Goal: Information Seeking & Learning: Learn about a topic

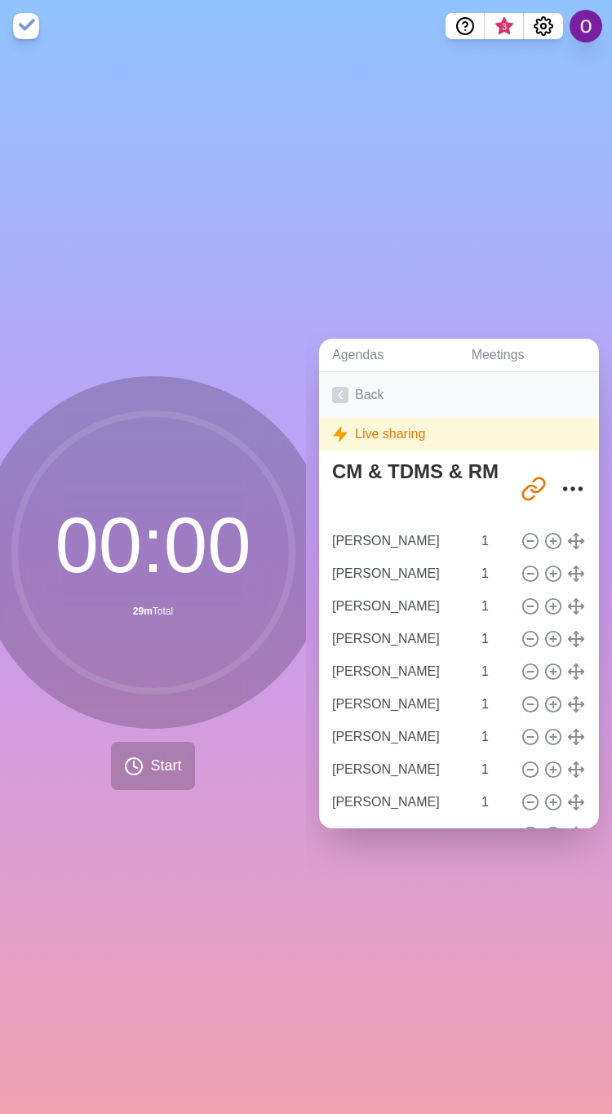
click at [338, 389] on icon at bounding box center [340, 395] width 16 height 16
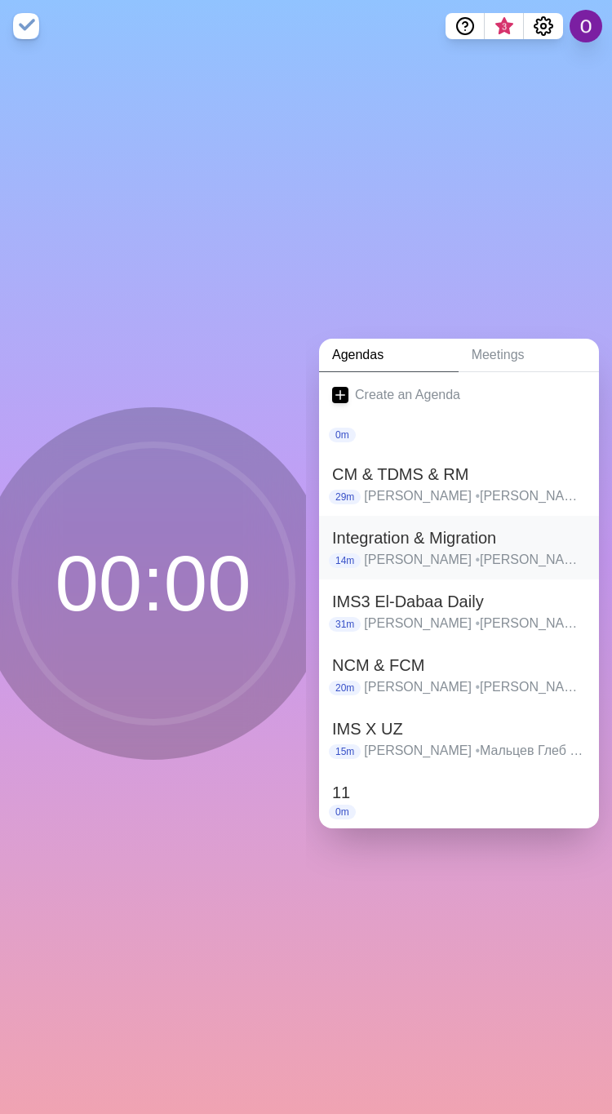
click at [375, 536] on h2 "Integration & Migration" at bounding box center [459, 538] width 254 height 24
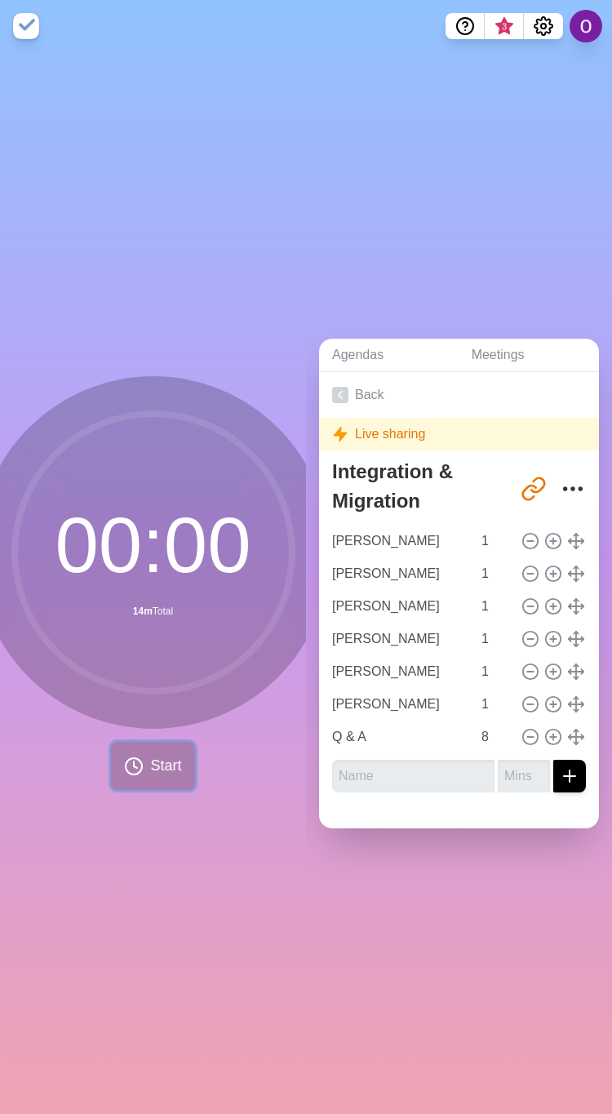
click at [150, 755] on span "Start" at bounding box center [165, 766] width 31 height 22
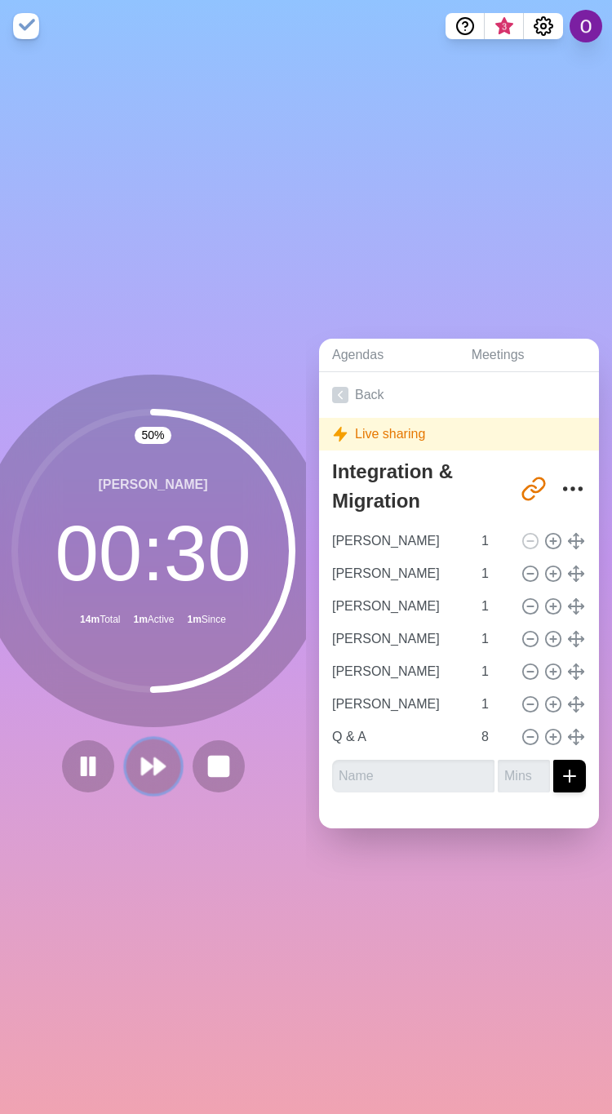
click at [144, 766] on icon at bounding box center [154, 766] width 28 height 28
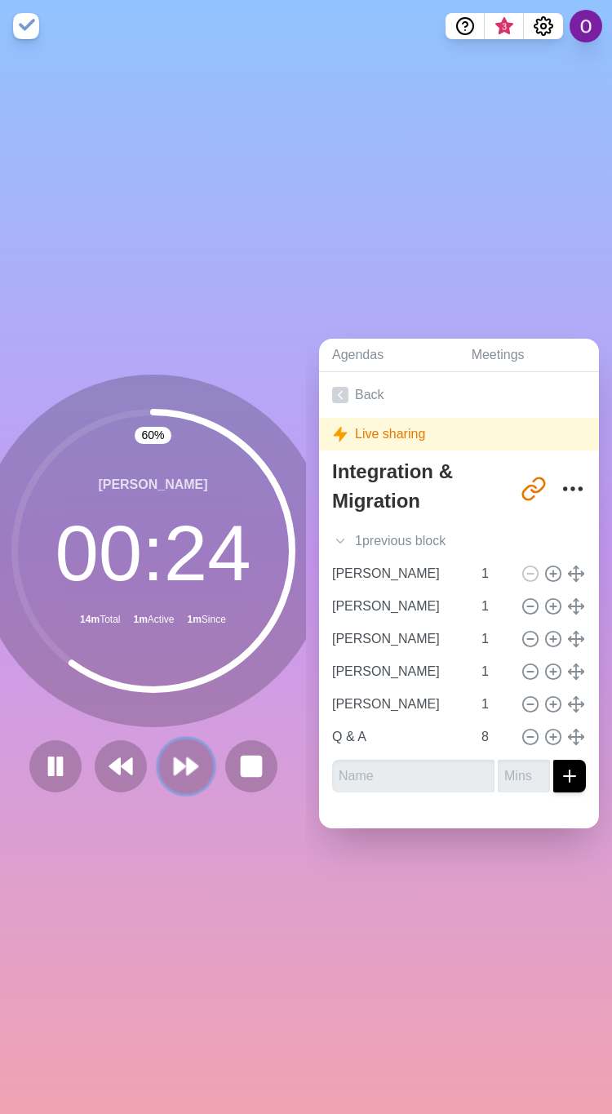
click at [176, 752] on icon at bounding box center [186, 766] width 28 height 28
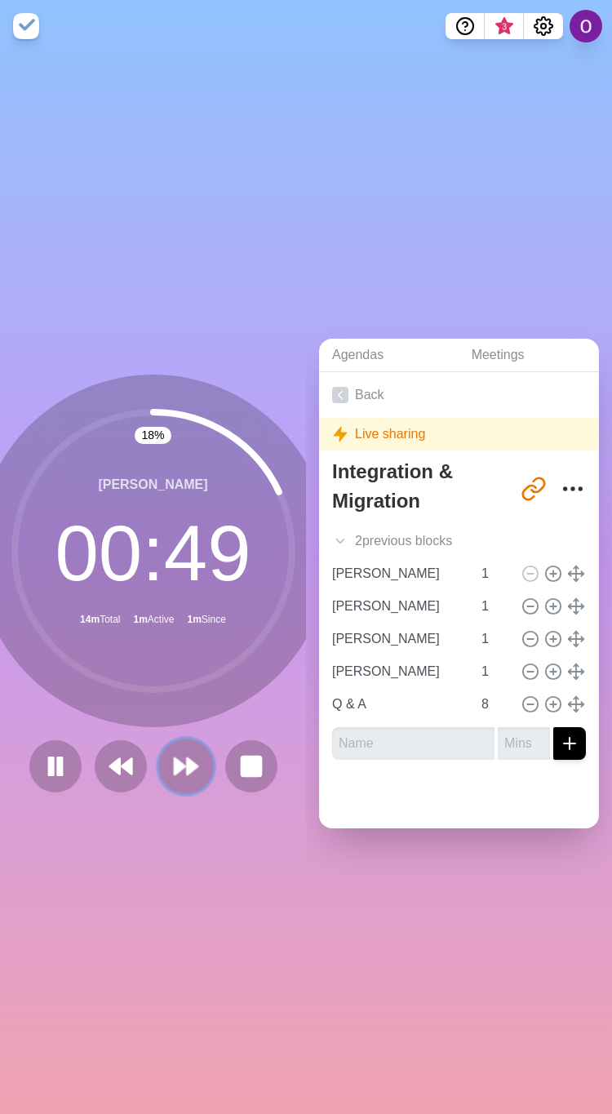
click at [172, 752] on icon at bounding box center [186, 766] width 28 height 28
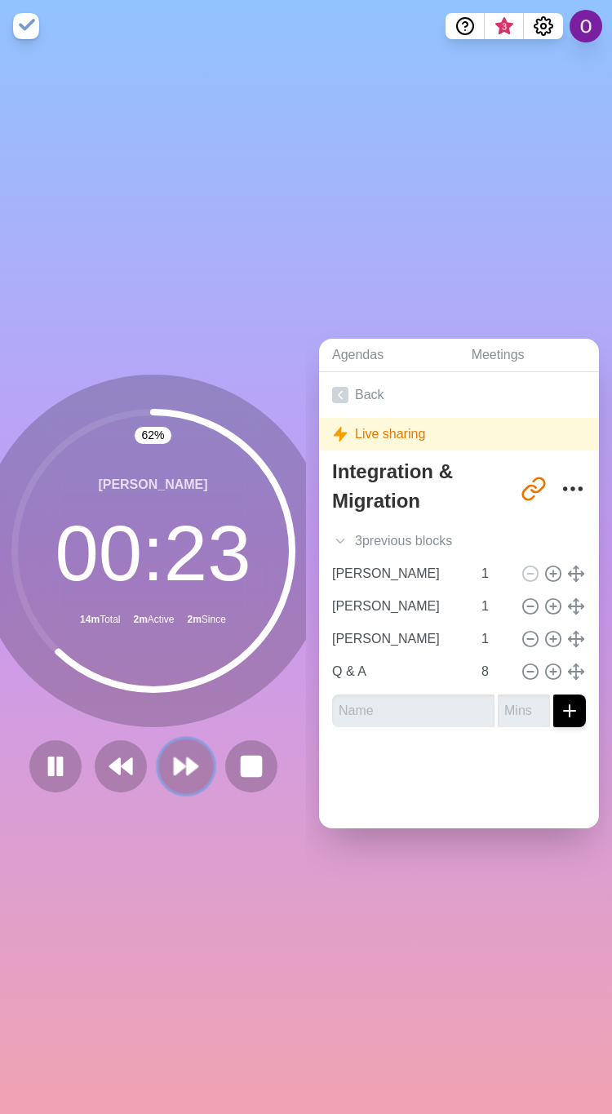
click at [184, 775] on button at bounding box center [185, 766] width 55 height 55
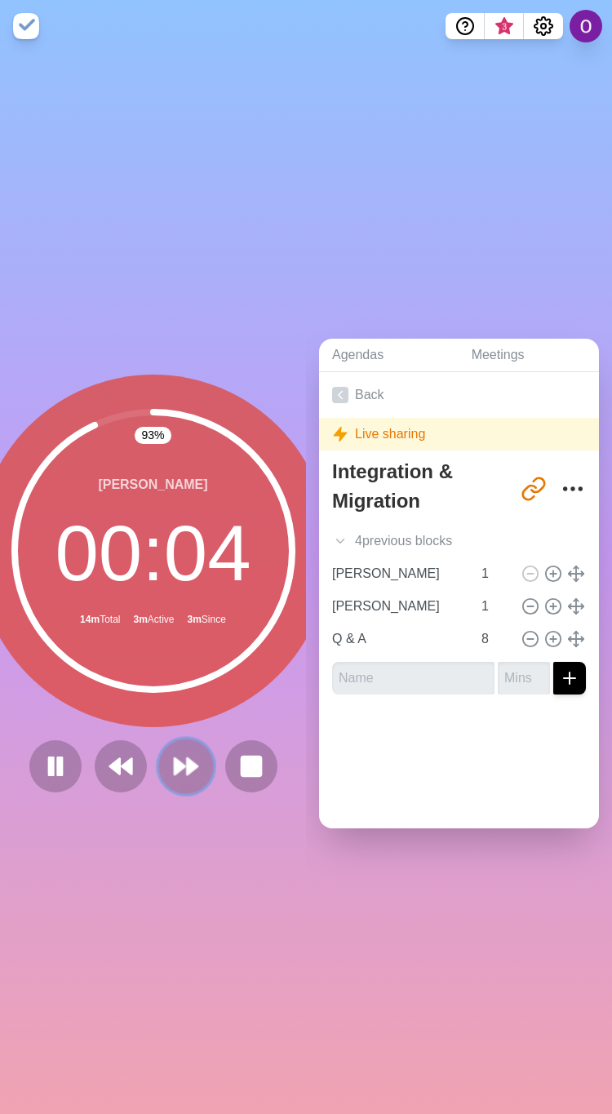
click at [187, 758] on polygon at bounding box center [192, 766] width 11 height 16
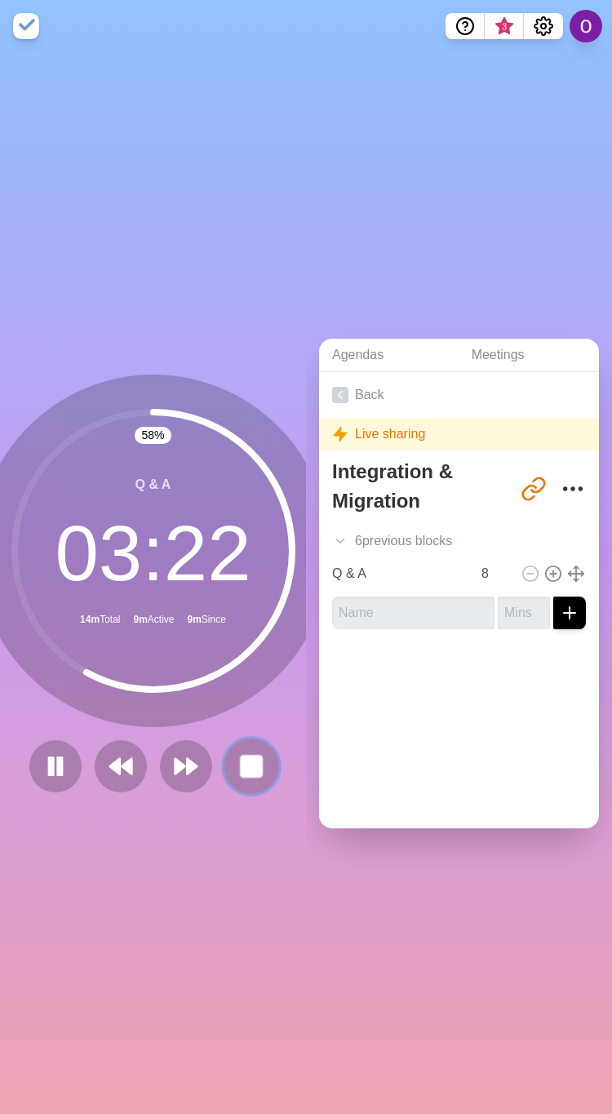
click at [243, 756] on rect at bounding box center [251, 766] width 20 height 20
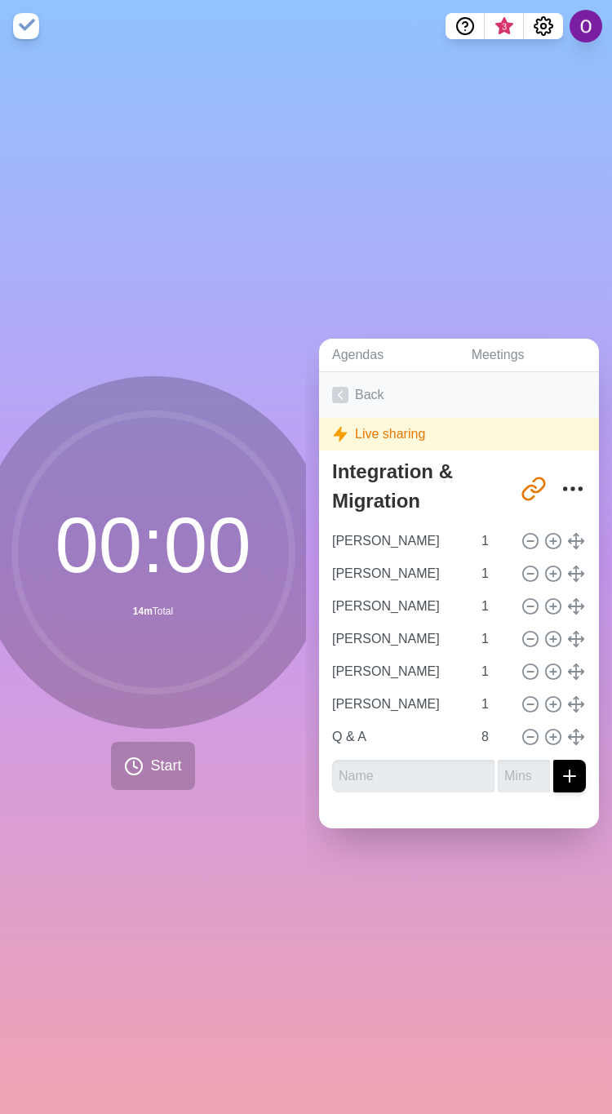
click at [345, 387] on icon at bounding box center [340, 395] width 16 height 16
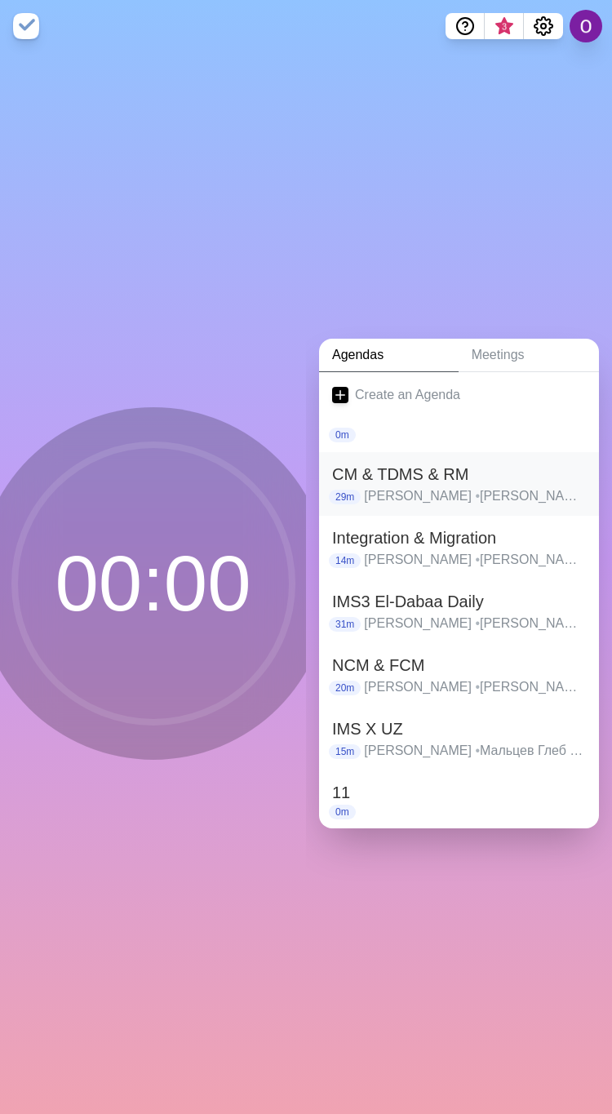
click at [395, 486] on p "[PERSON_NAME] • [PERSON_NAME] • [PERSON_NAME] • [PERSON_NAME] • [PERSON_NAME] •…" at bounding box center [475, 496] width 222 height 20
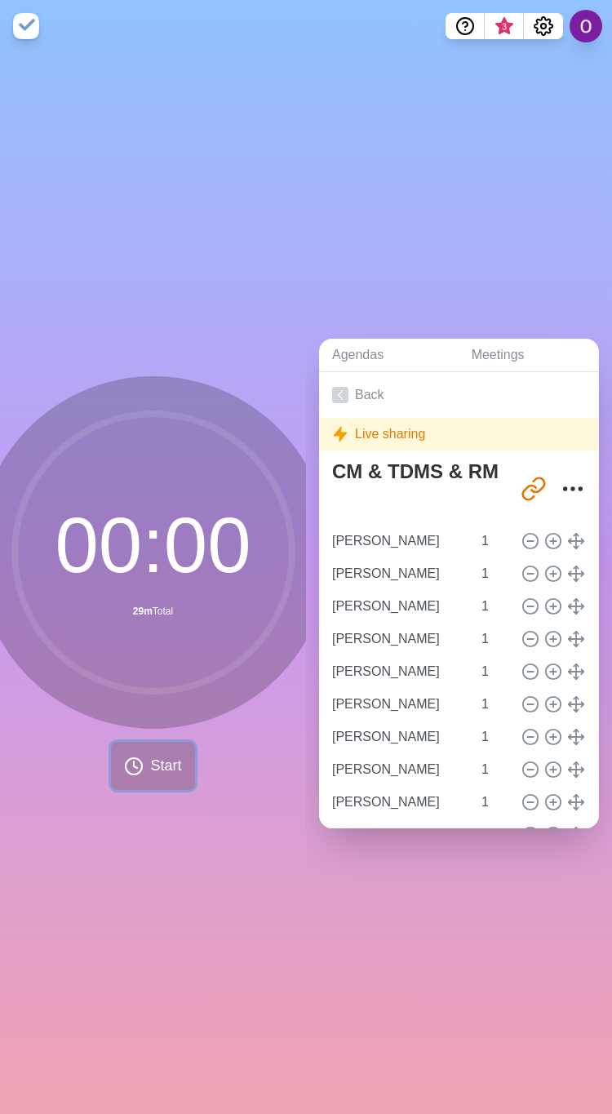
click at [150, 759] on span "Start" at bounding box center [165, 766] width 31 height 22
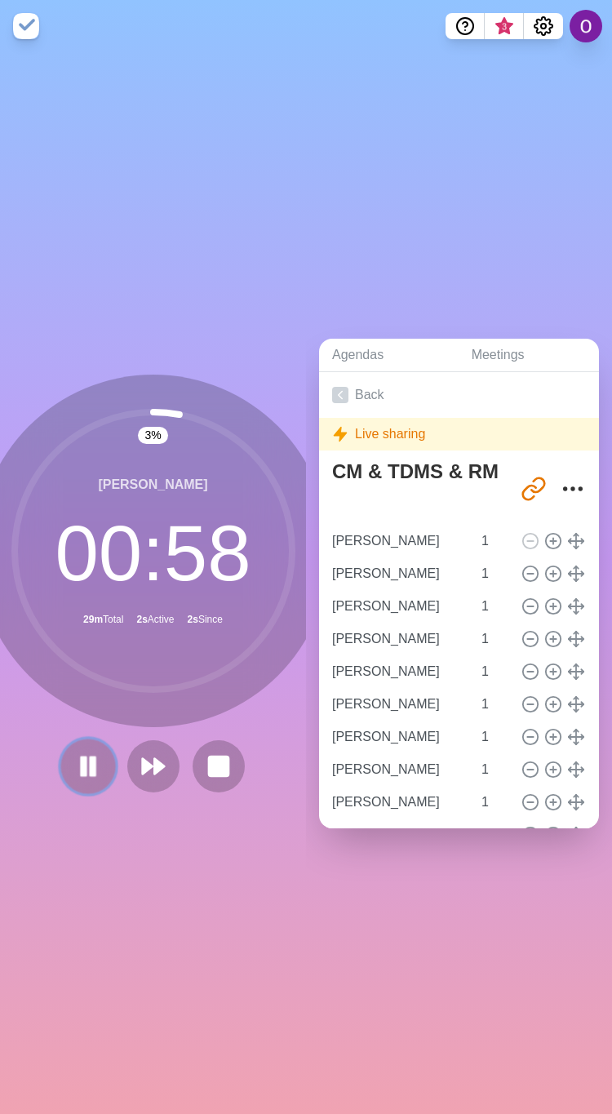
click at [90, 757] on rect at bounding box center [92, 766] width 5 height 18
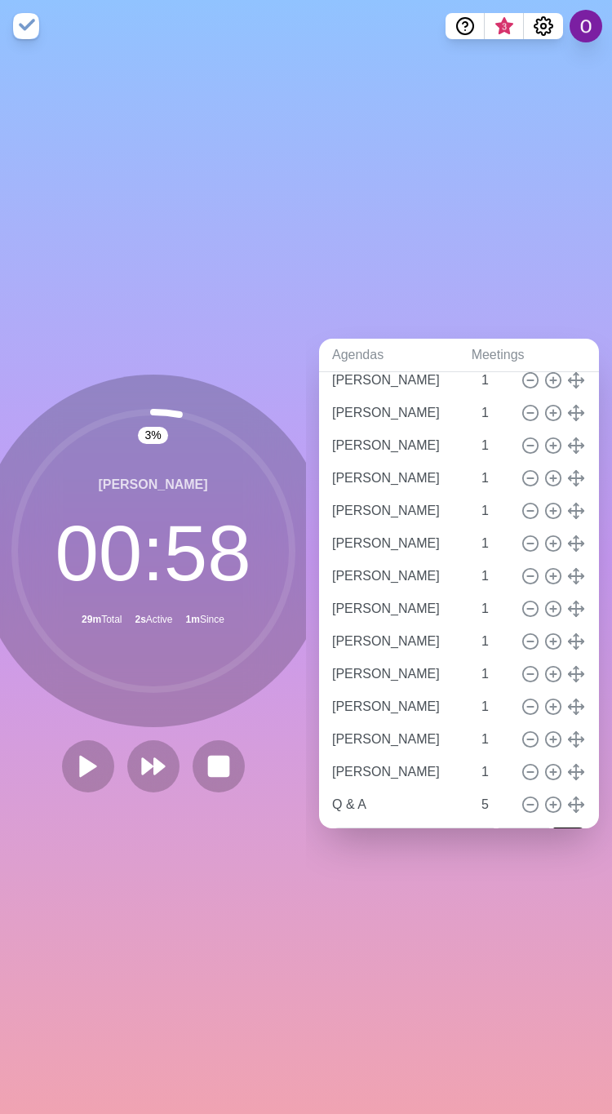
scroll to position [539, 0]
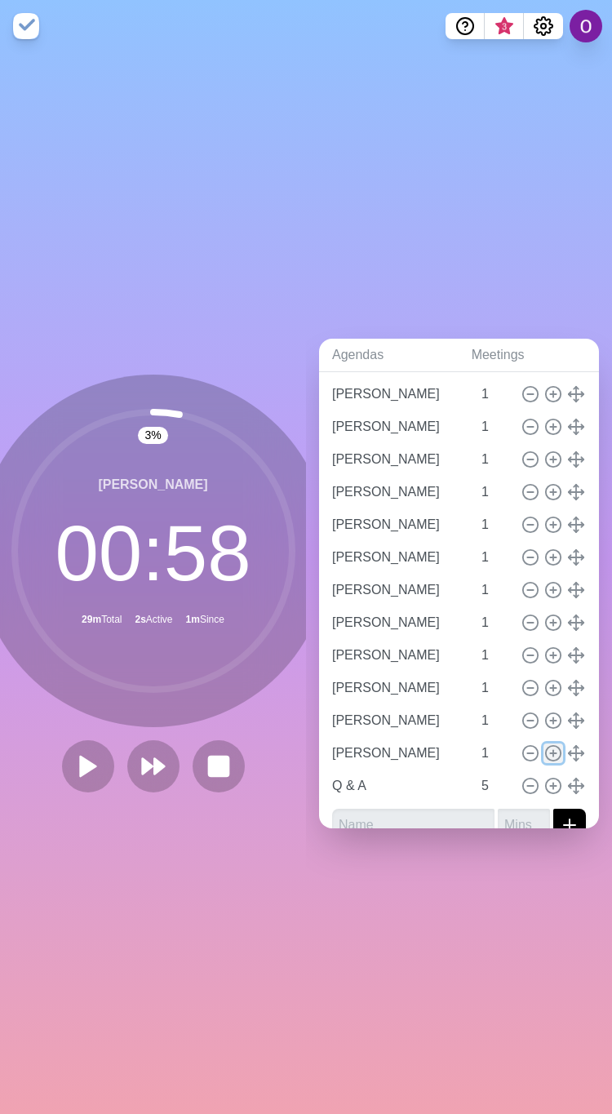
click at [544, 747] on icon at bounding box center [553, 753] width 18 height 18
type input "[PERSON_NAME]"
type input "1"
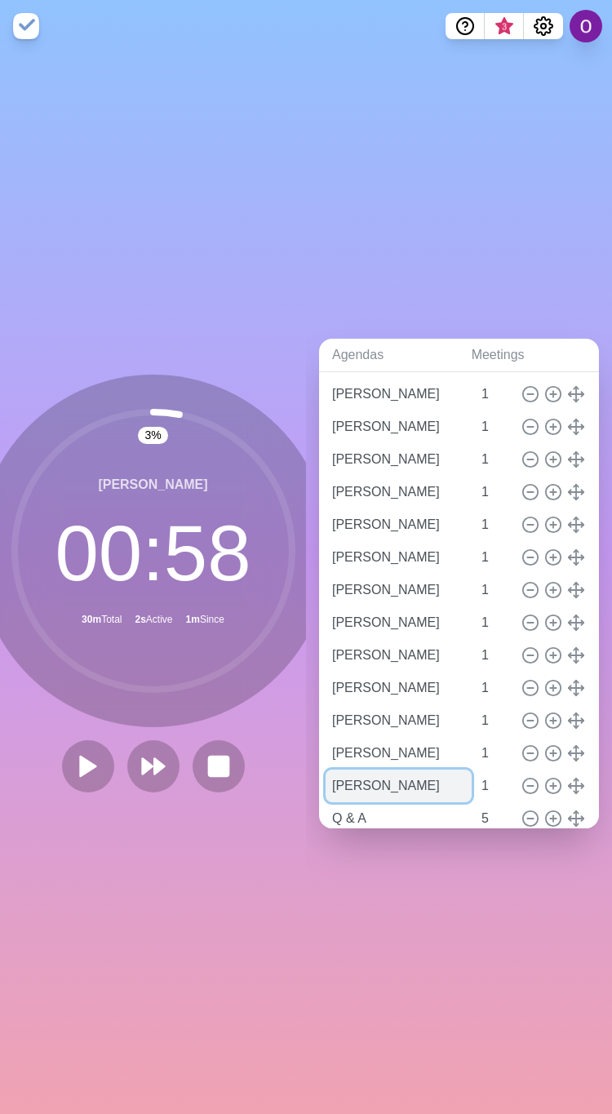
click at [397, 779] on input "[PERSON_NAME]" at bounding box center [399, 786] width 146 height 33
drag, startPoint x: 333, startPoint y: 774, endPoint x: 456, endPoint y: 774, distance: 123.2
click at [456, 774] on div "[PERSON_NAME] 1" at bounding box center [459, 786] width 267 height 33
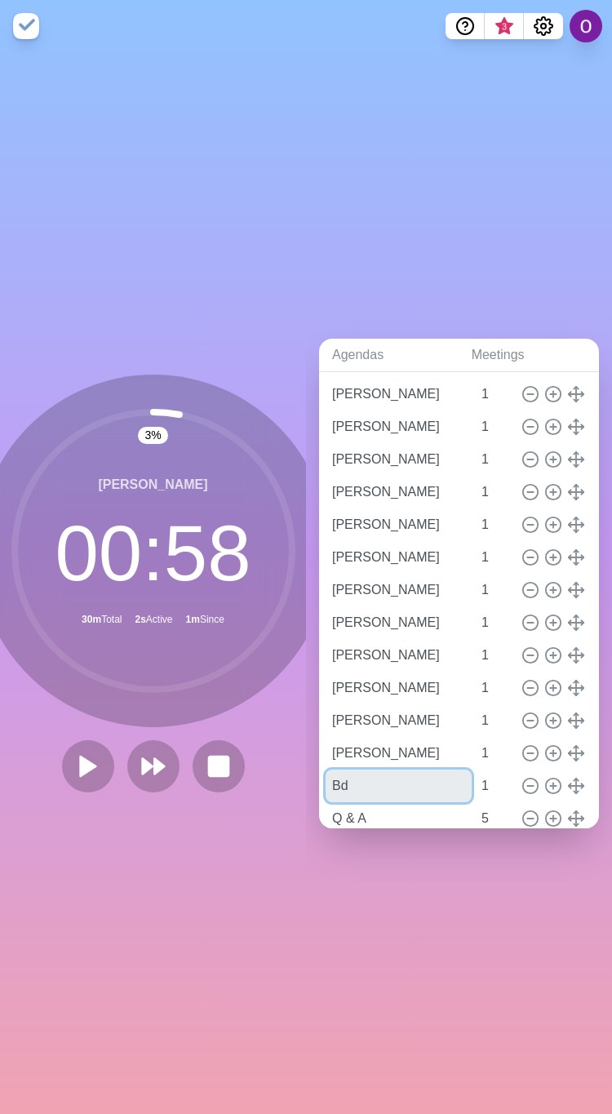
type input "B"
type input "b"
type input "[PERSON_NAME]"
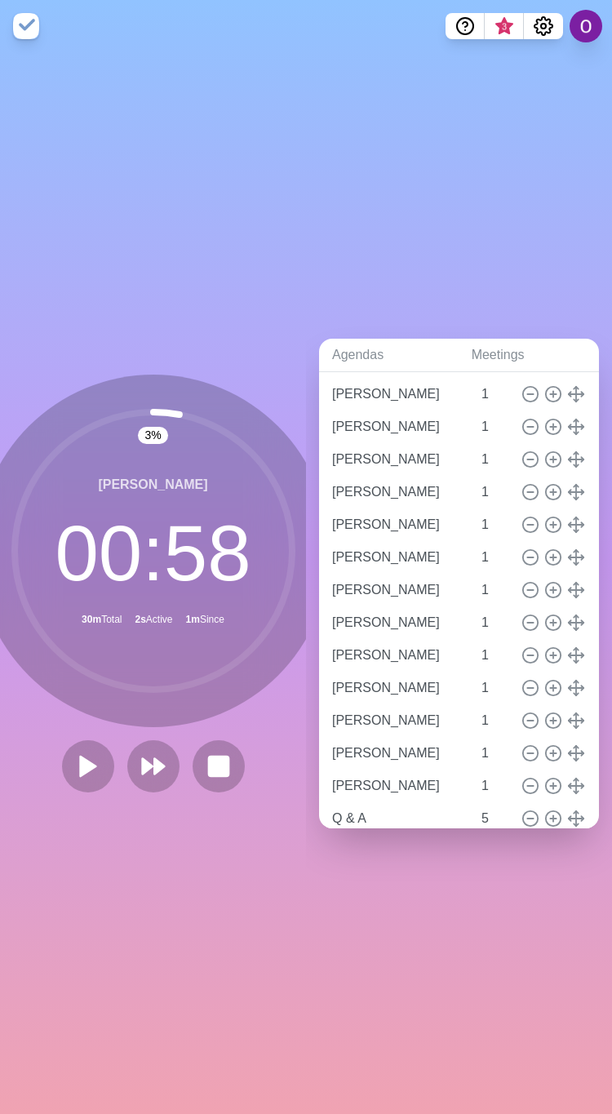
click at [453, 953] on div "Agendas Meetings Back Live sharing CM & TDMS & RM [URL][DOMAIN_NAME] [PERSON_NA…" at bounding box center [459, 583] width 306 height 1062
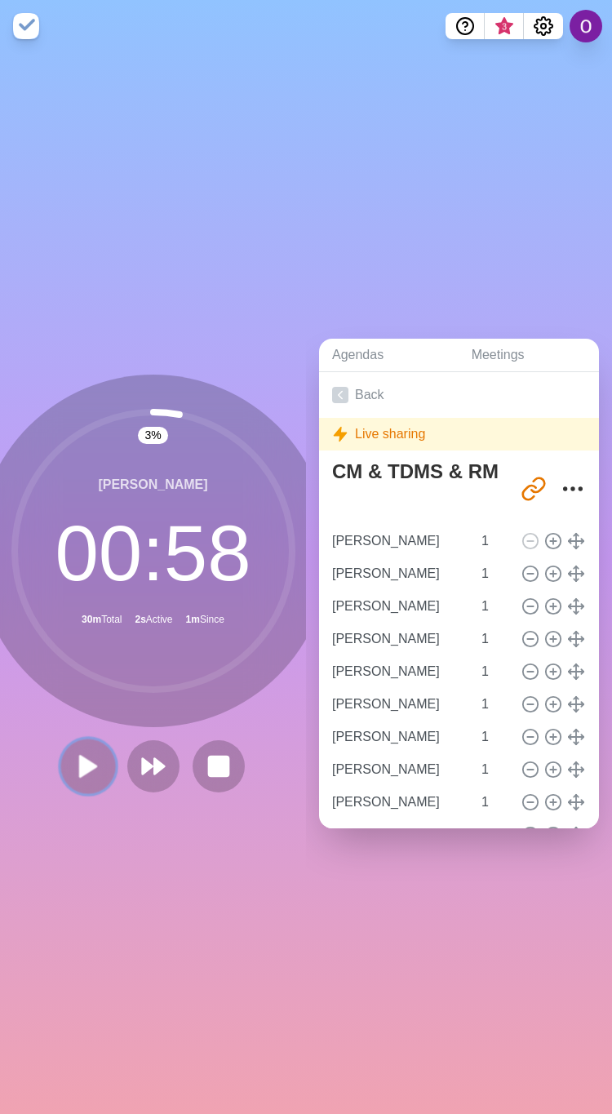
click at [80, 757] on polygon at bounding box center [88, 766] width 16 height 20
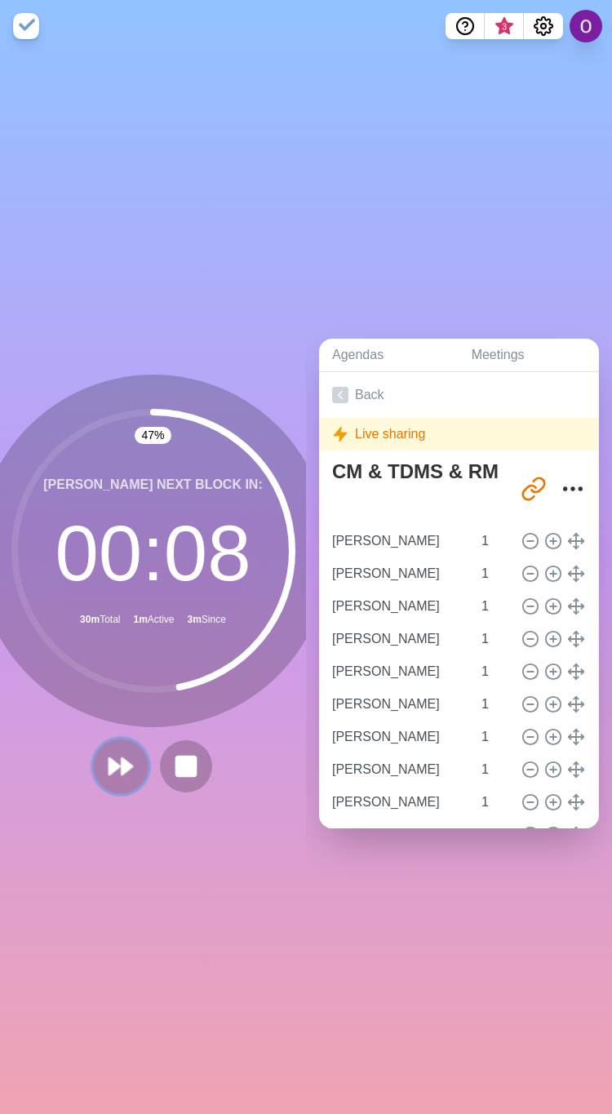
click at [120, 765] on icon at bounding box center [121, 766] width 28 height 28
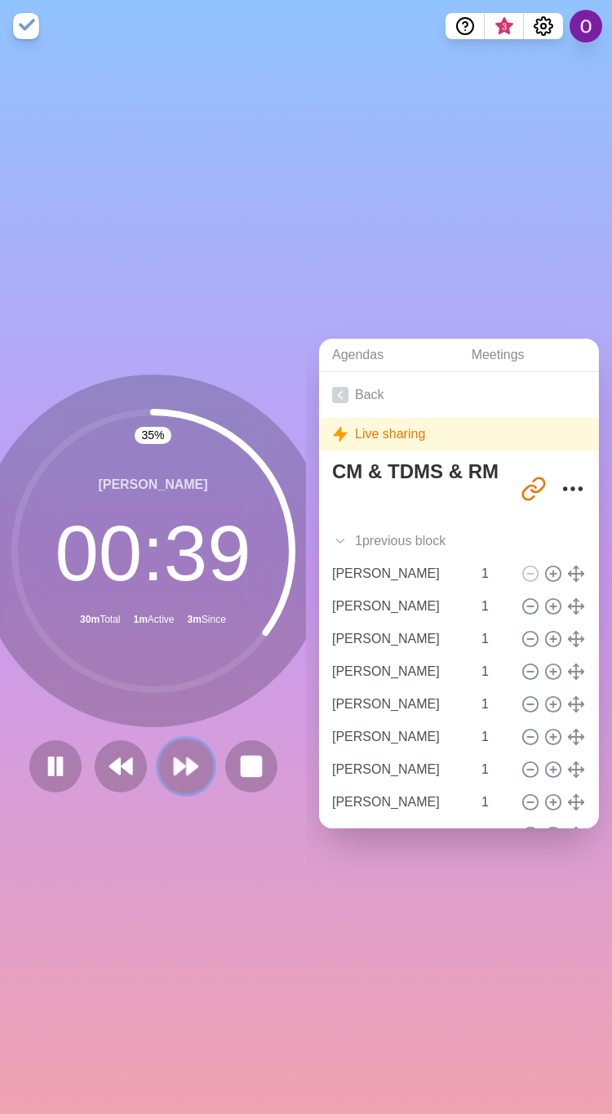
click at [175, 758] on polygon at bounding box center [180, 766] width 11 height 16
click at [175, 759] on polygon at bounding box center [180, 766] width 11 height 16
click at [175, 758] on polygon at bounding box center [180, 766] width 11 height 16
click at [175, 752] on icon at bounding box center [186, 766] width 28 height 28
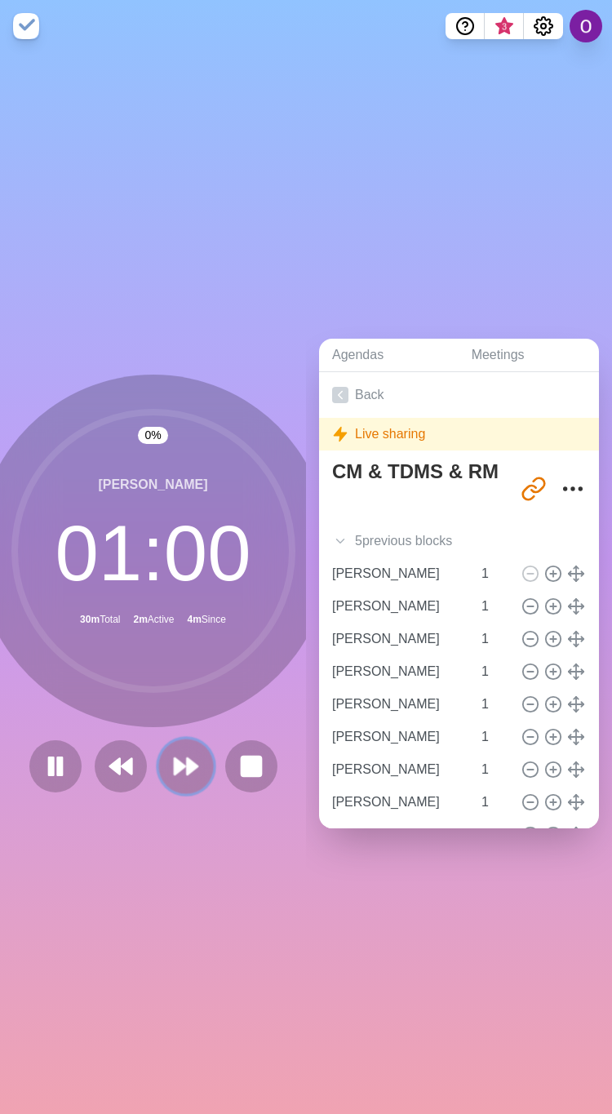
click at [175, 752] on icon at bounding box center [186, 766] width 28 height 28
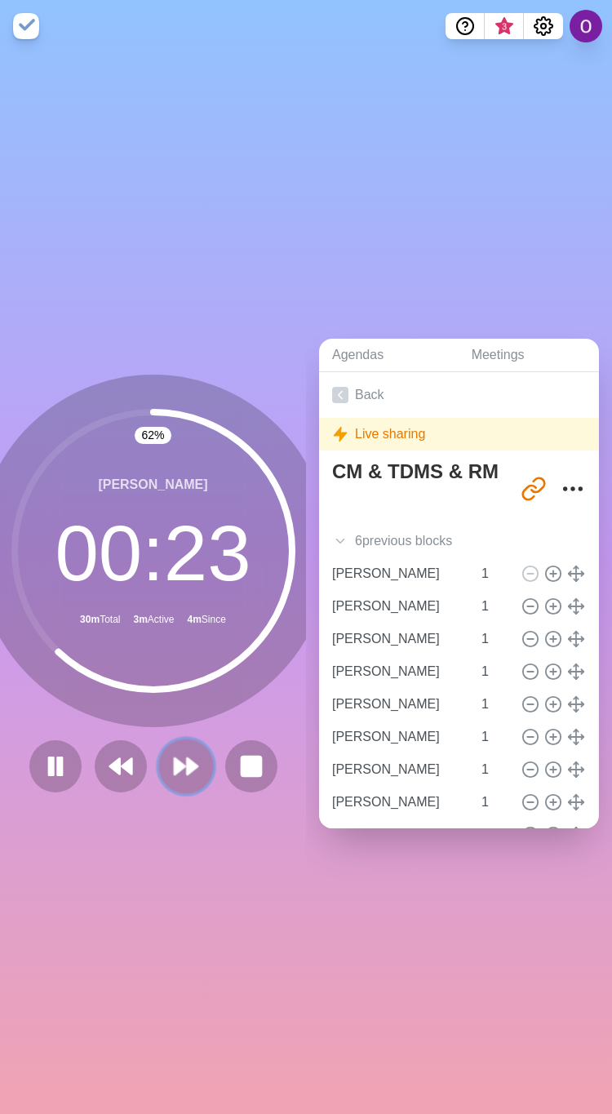
click at [187, 758] on polygon at bounding box center [192, 766] width 11 height 16
click at [175, 752] on icon at bounding box center [186, 766] width 28 height 28
click at [172, 752] on icon at bounding box center [186, 766] width 28 height 28
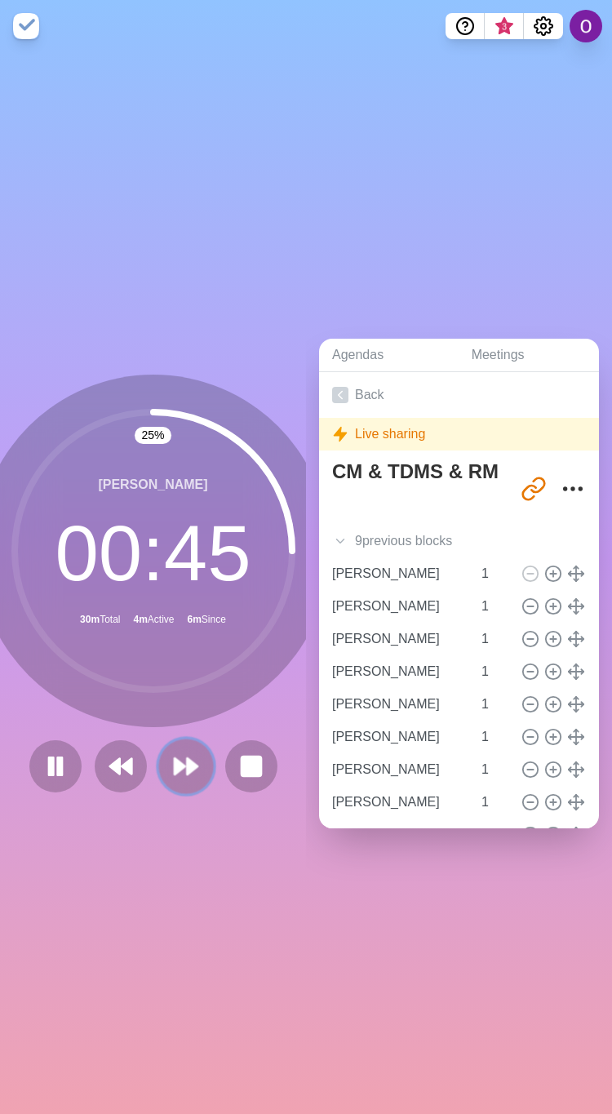
click at [187, 758] on polygon at bounding box center [192, 766] width 11 height 16
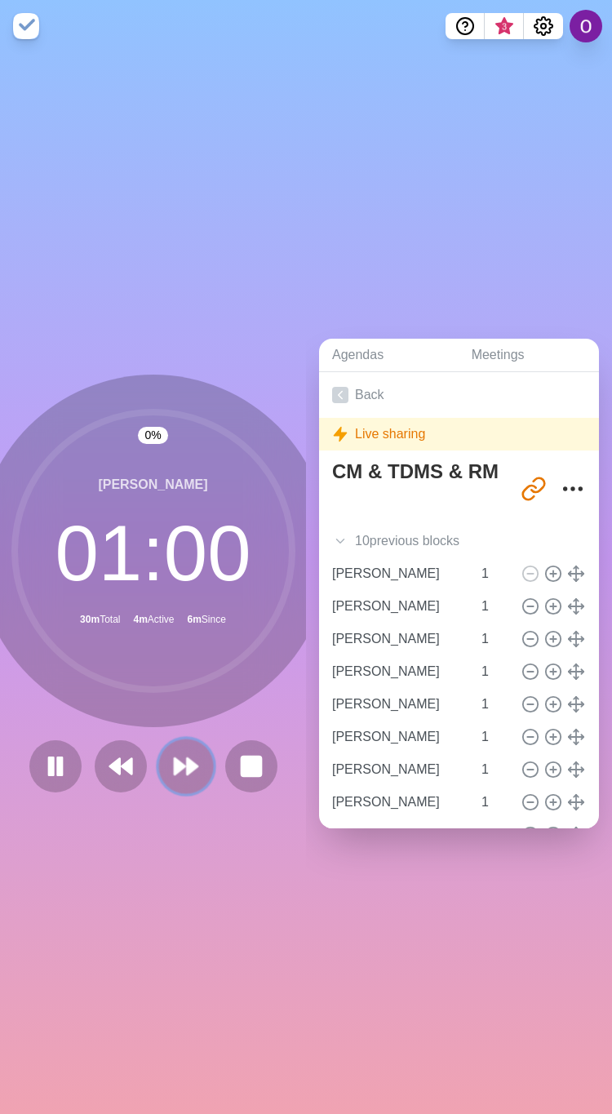
click at [187, 758] on polygon at bounding box center [192, 766] width 11 height 16
click at [184, 766] on icon at bounding box center [186, 766] width 28 height 28
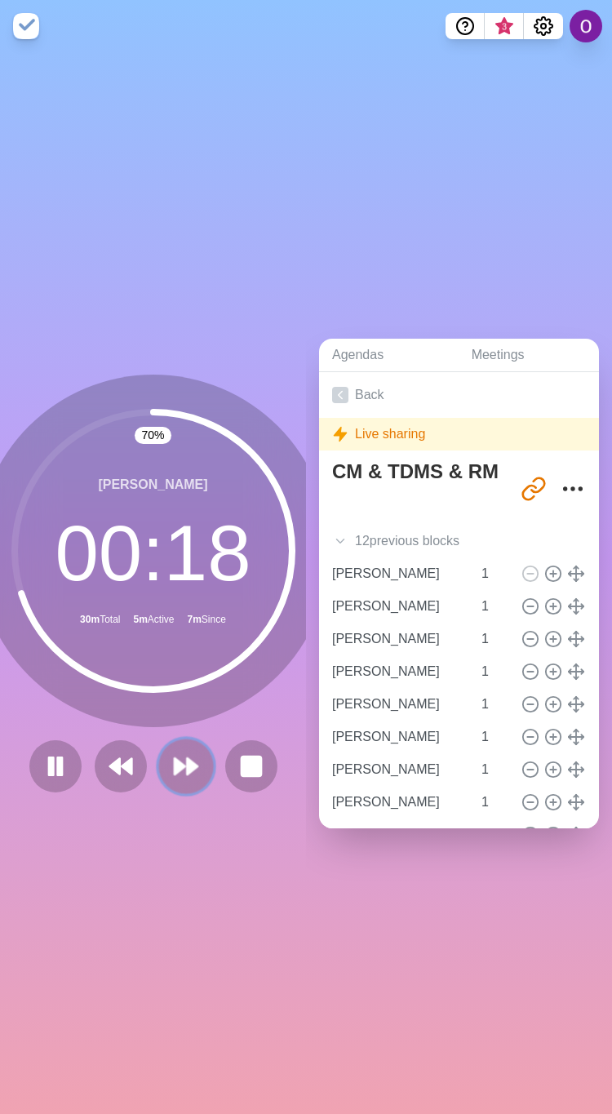
click at [175, 759] on polygon at bounding box center [180, 766] width 11 height 16
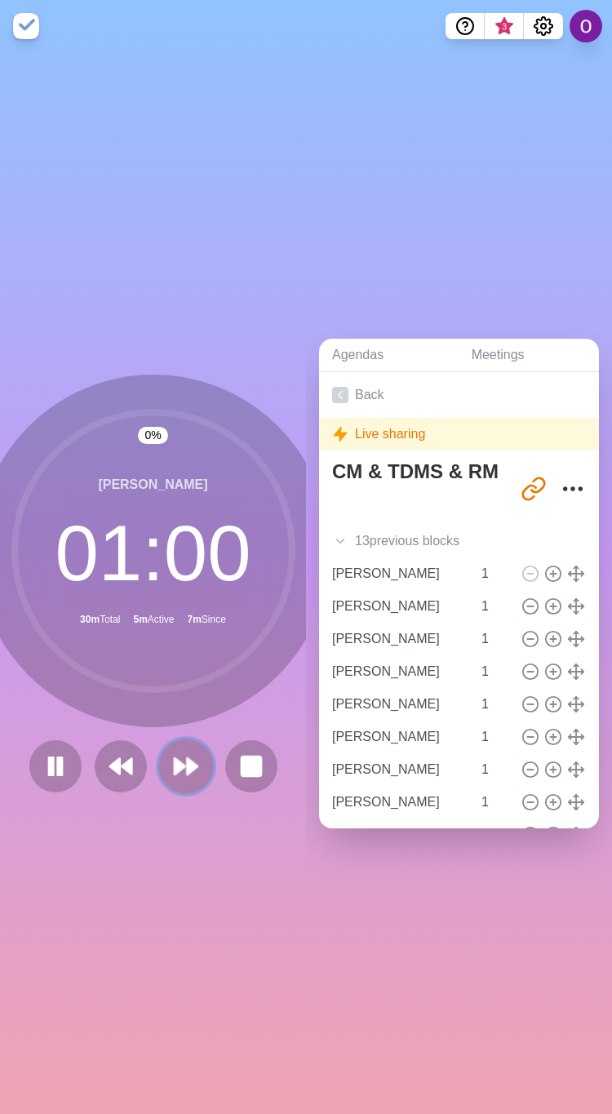
click at [175, 759] on polygon at bounding box center [180, 766] width 11 height 16
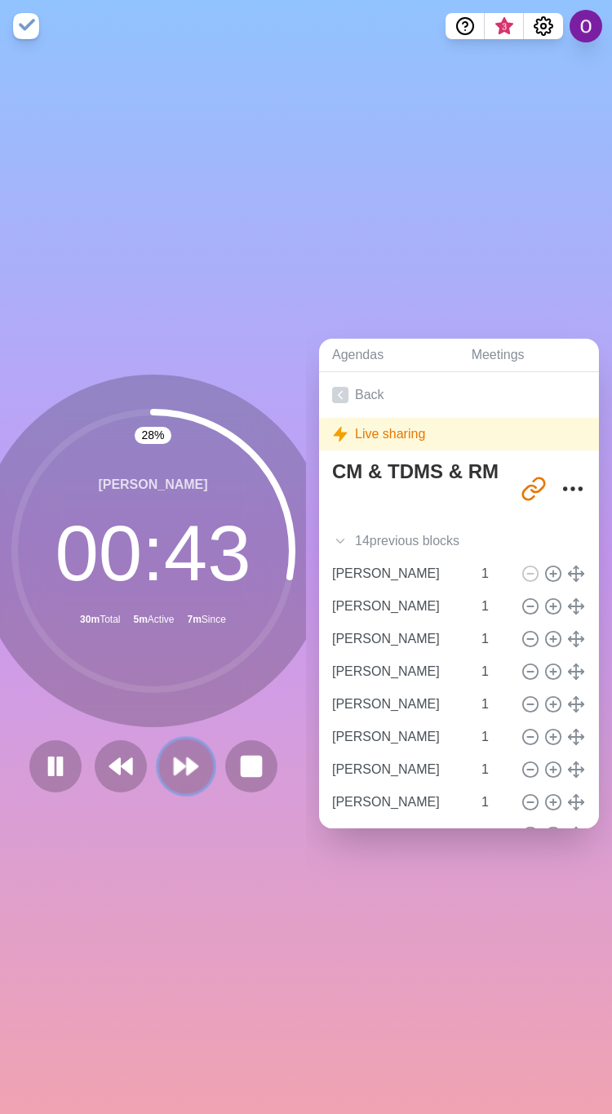
click at [187, 758] on polygon at bounding box center [192, 766] width 11 height 16
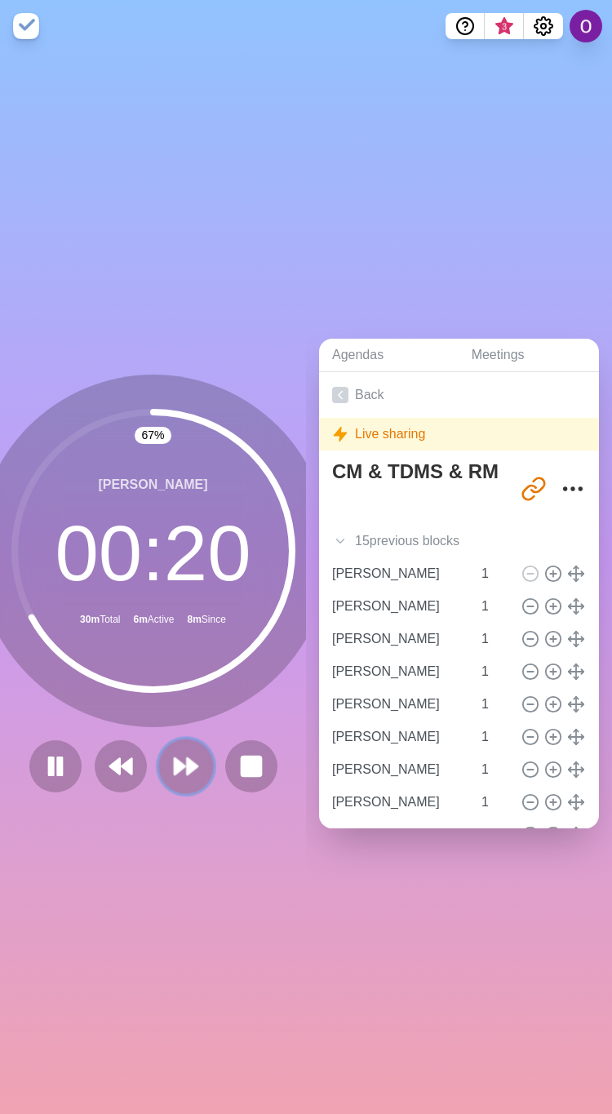
click at [172, 752] on icon at bounding box center [186, 766] width 28 height 28
click at [175, 758] on polygon at bounding box center [180, 766] width 11 height 16
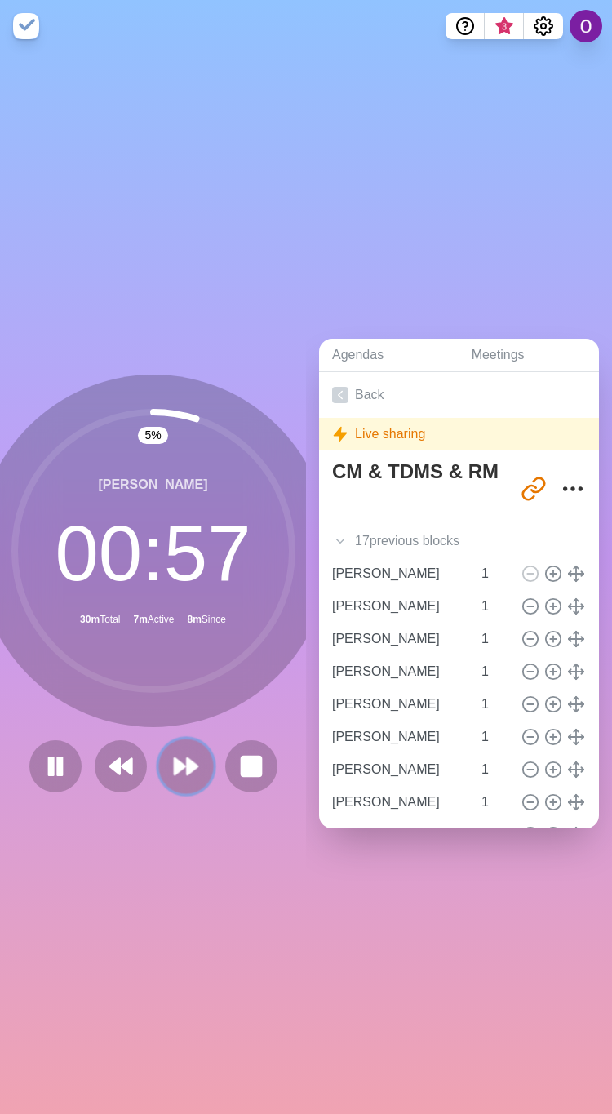
click at [175, 760] on polygon at bounding box center [180, 766] width 11 height 16
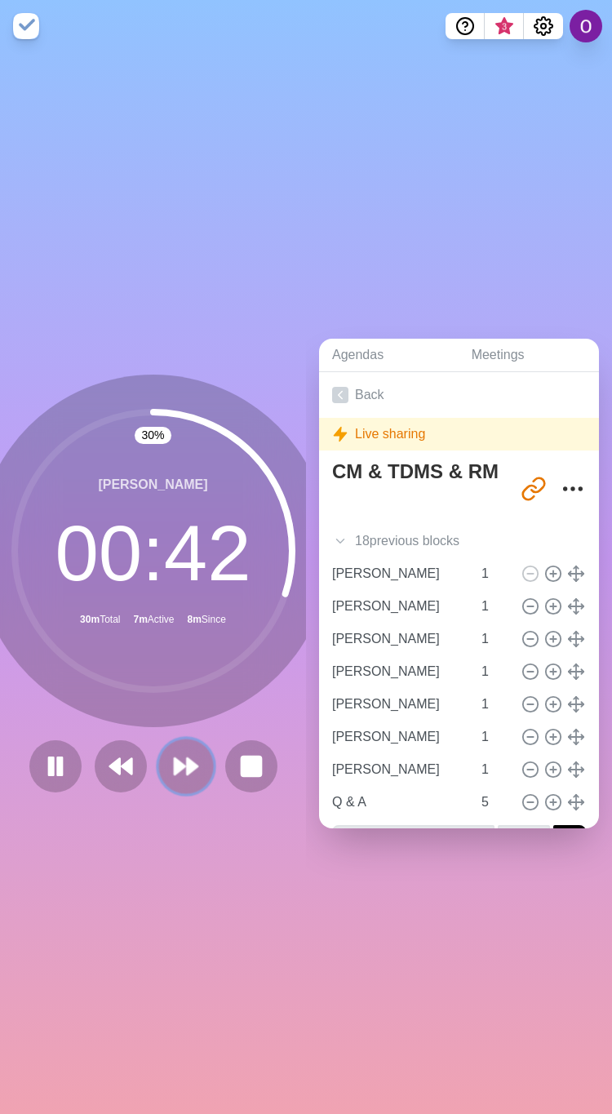
click at [187, 758] on polygon at bounding box center [192, 766] width 11 height 16
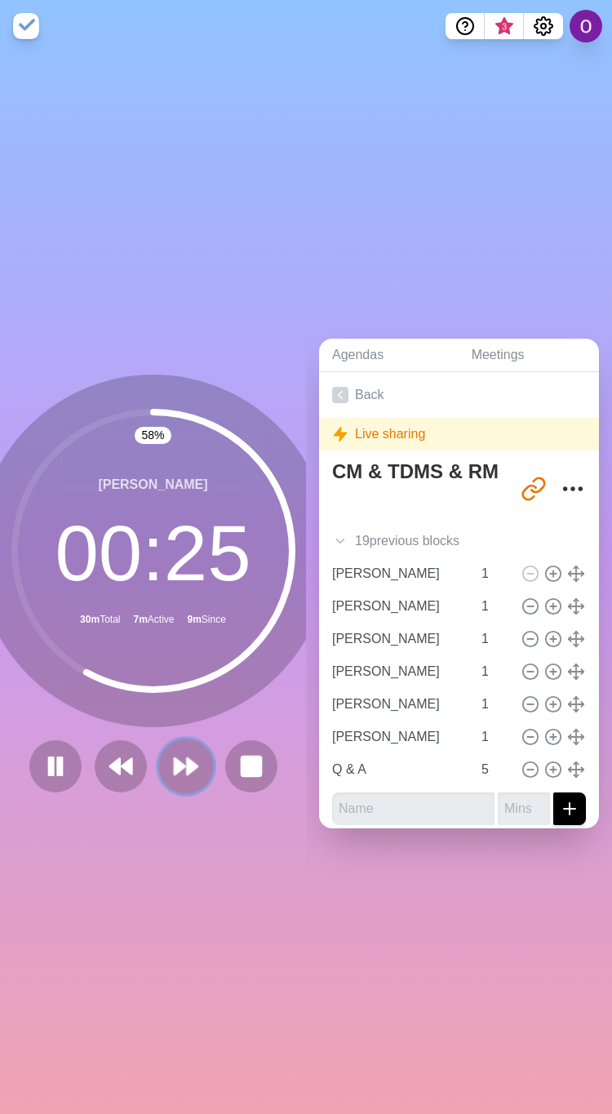
click at [175, 760] on polygon at bounding box center [180, 766] width 11 height 16
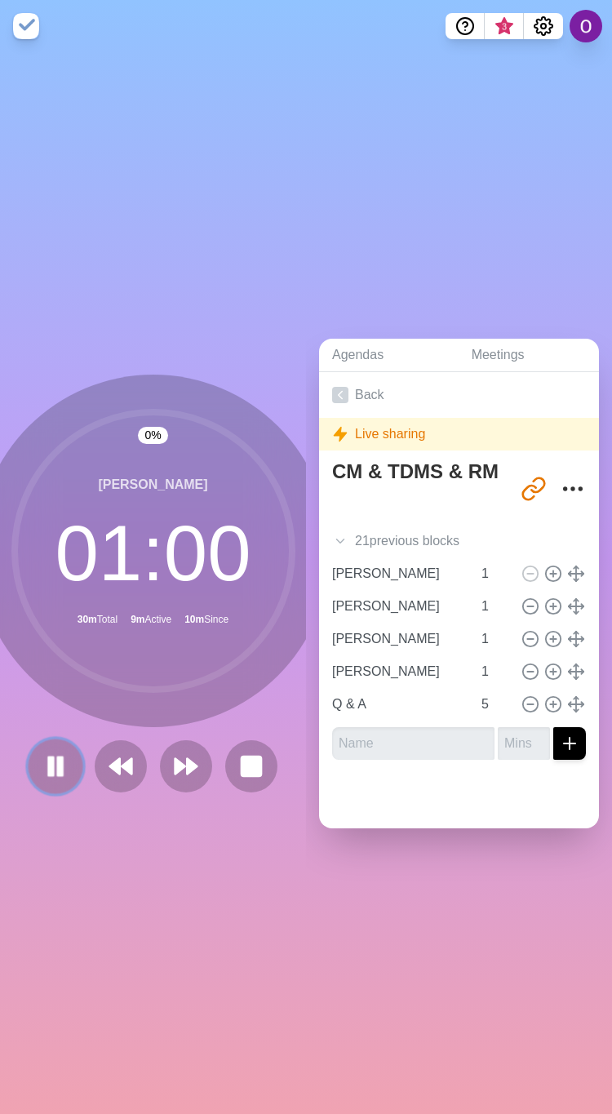
click at [42, 752] on icon at bounding box center [56, 766] width 28 height 28
click at [49, 756] on polygon at bounding box center [55, 766] width 16 height 20
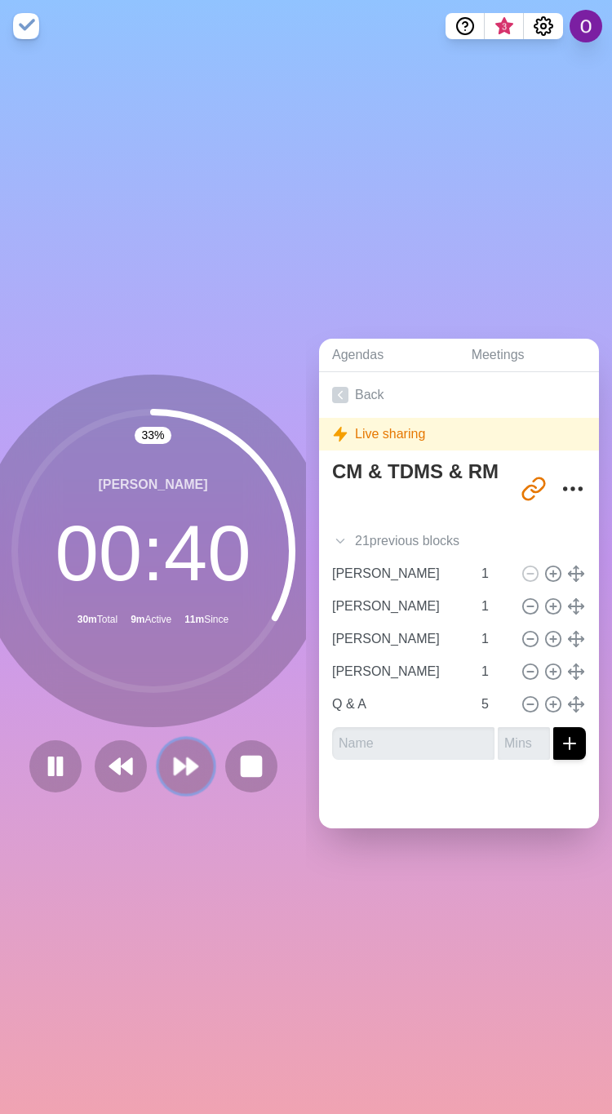
click at [187, 754] on icon at bounding box center [186, 766] width 28 height 28
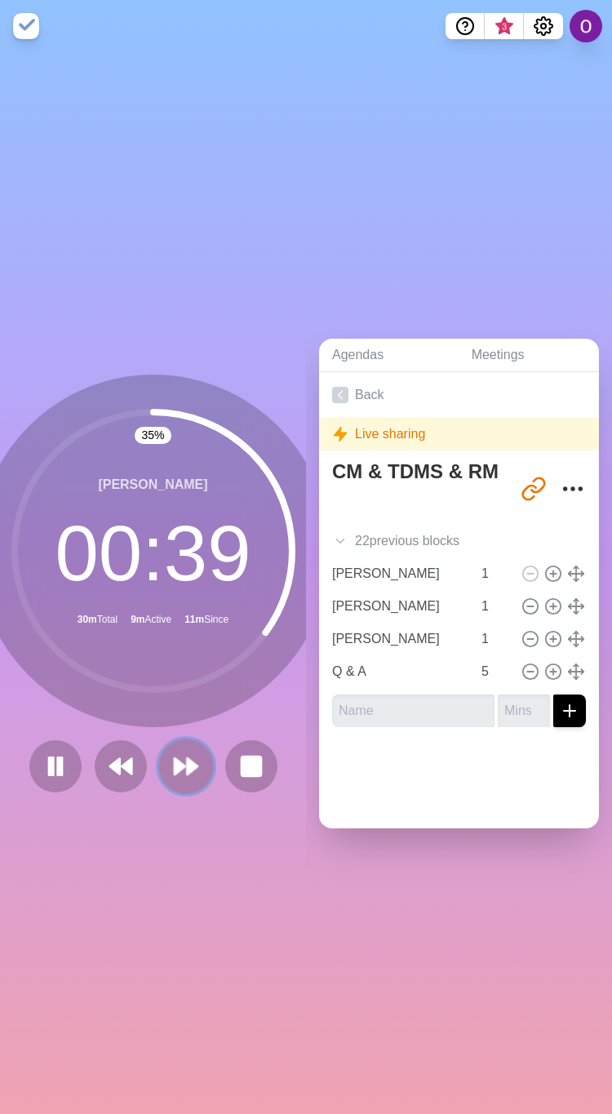
click at [187, 765] on polygon at bounding box center [192, 766] width 11 height 16
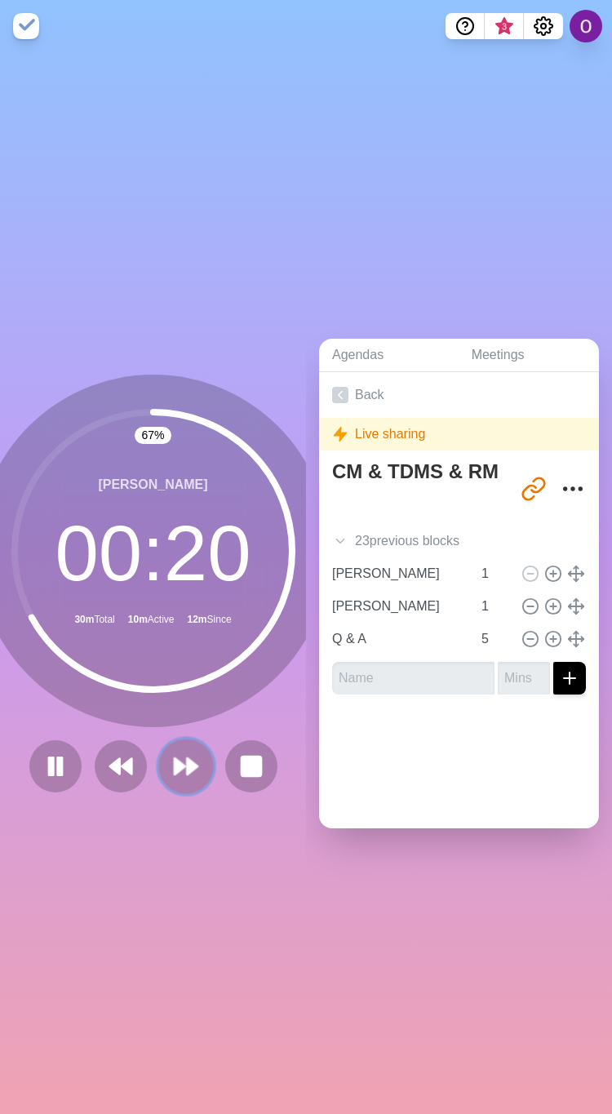
click at [182, 769] on icon at bounding box center [186, 766] width 28 height 28
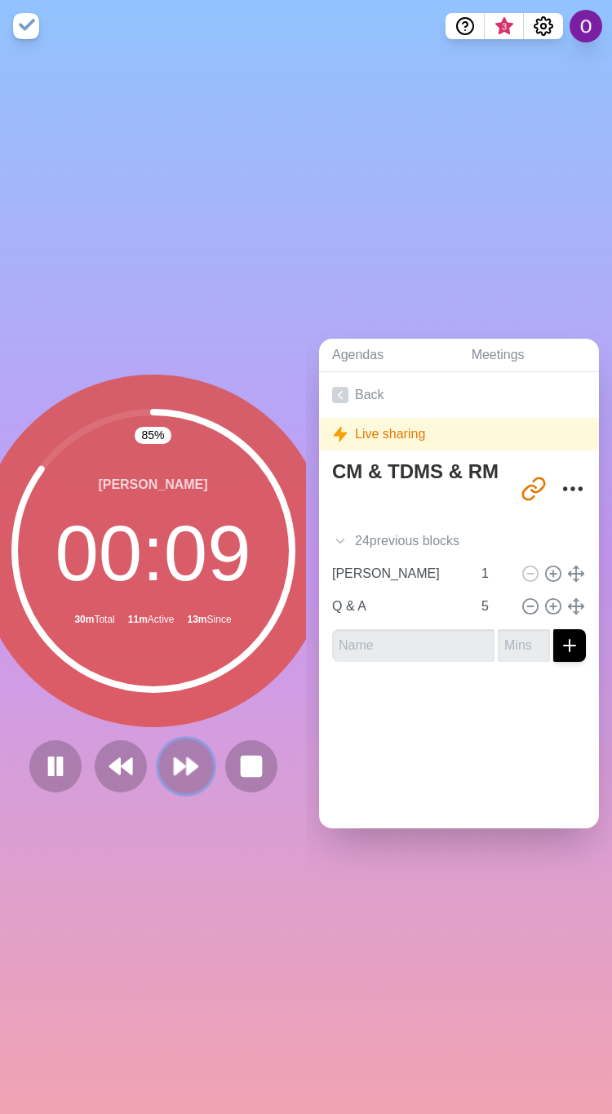
click at [172, 762] on icon at bounding box center [186, 766] width 28 height 28
